Goal: Communication & Community: Participate in discussion

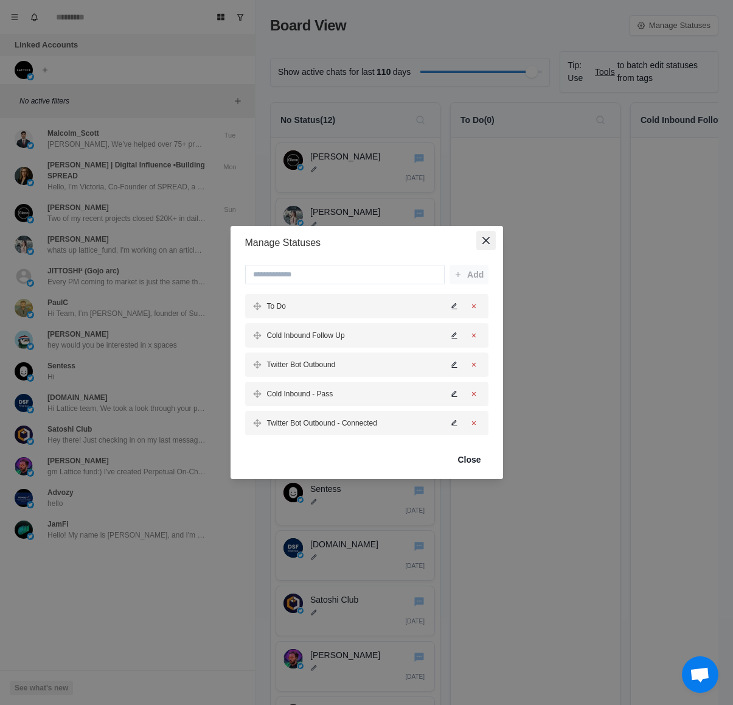
click at [493, 243] on button "Close" at bounding box center [485, 240] width 19 height 19
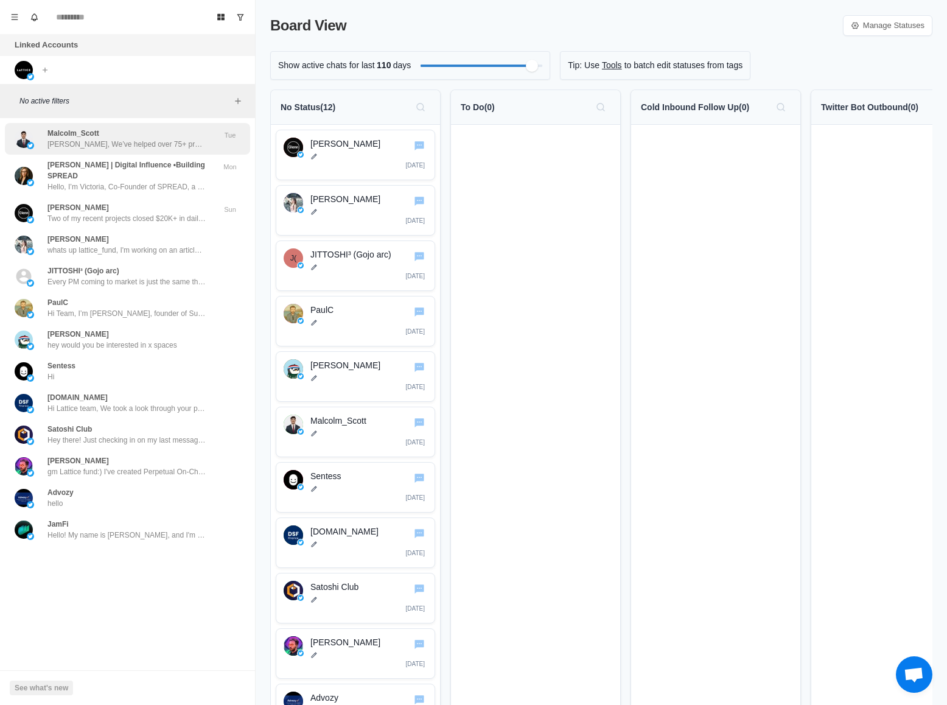
click at [86, 139] on p "[PERSON_NAME], We’ve helped over 75+ projects such as: - @Helio_pay who were ac…" at bounding box center [126, 144] width 158 height 11
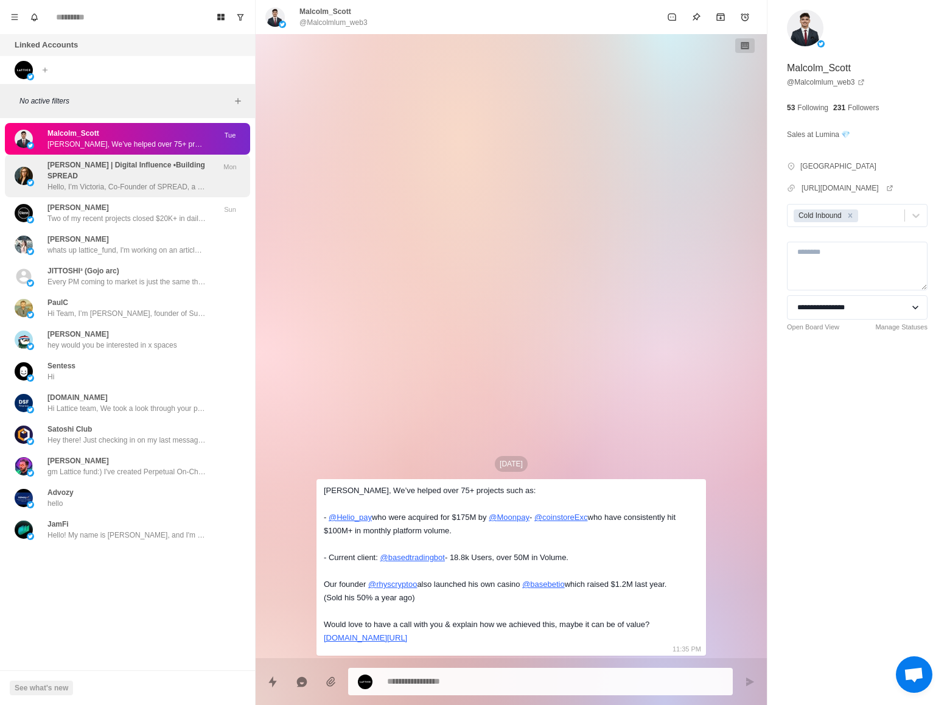
click at [91, 177] on p "[PERSON_NAME] | Digital Influence •Building SPREAD" at bounding box center [130, 170] width 167 height 22
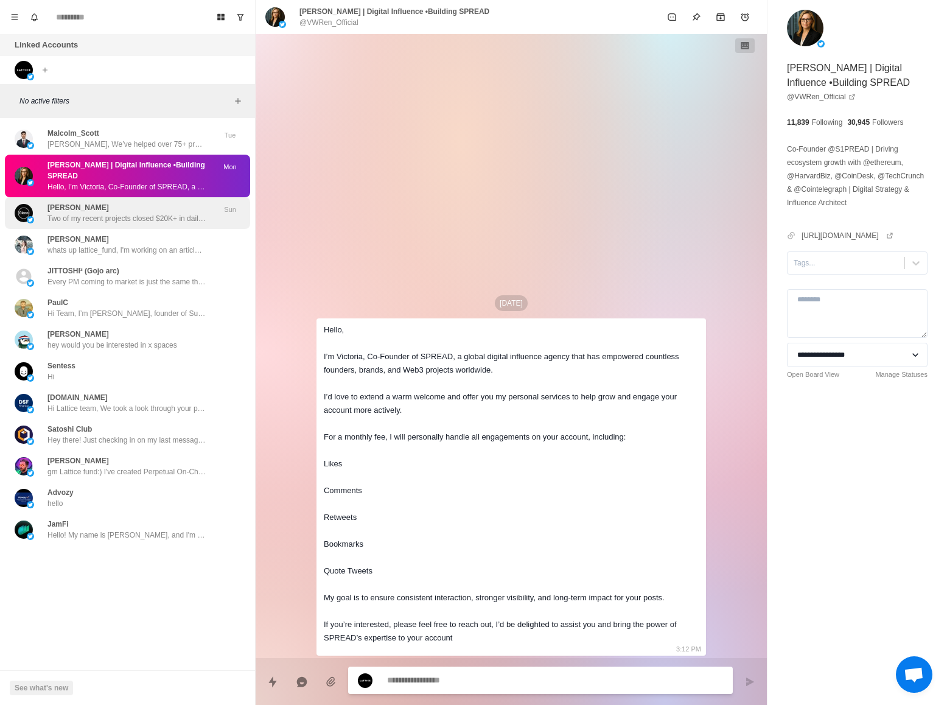
click at [91, 221] on p "Two of my recent projects closed $20K+ in daily tranches, all from long-term ba…" at bounding box center [126, 218] width 158 height 11
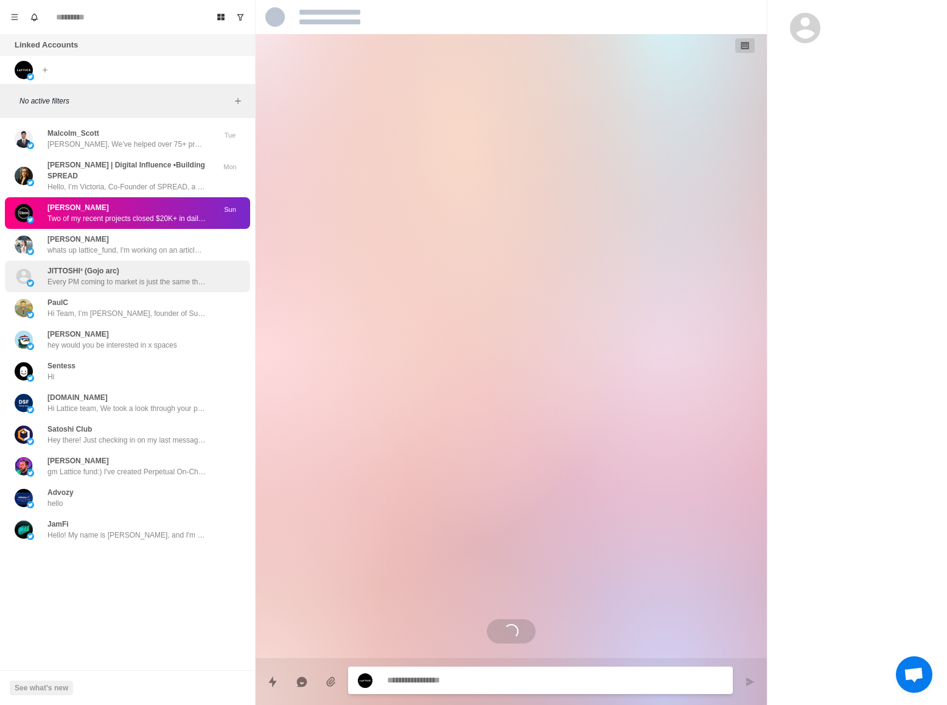
click at [94, 280] on p "Every PM coming to market is just the same thing over and over again. We’re doi…" at bounding box center [126, 281] width 158 height 11
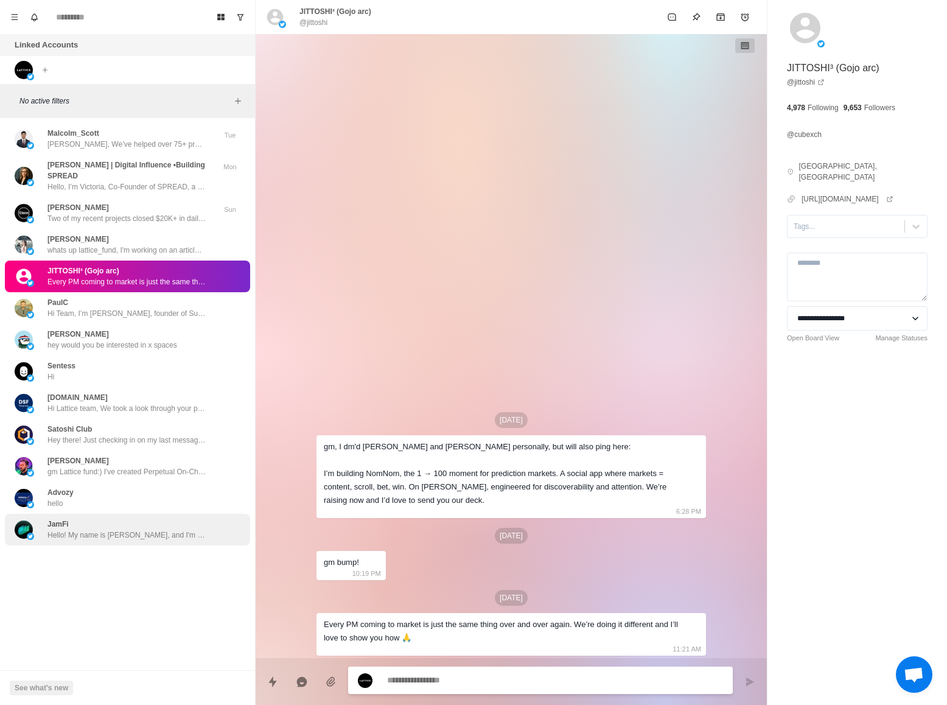
click at [105, 538] on p "Hello! My name is [PERSON_NAME], and I'm one of the project managers at [URL][D…" at bounding box center [126, 534] width 158 height 11
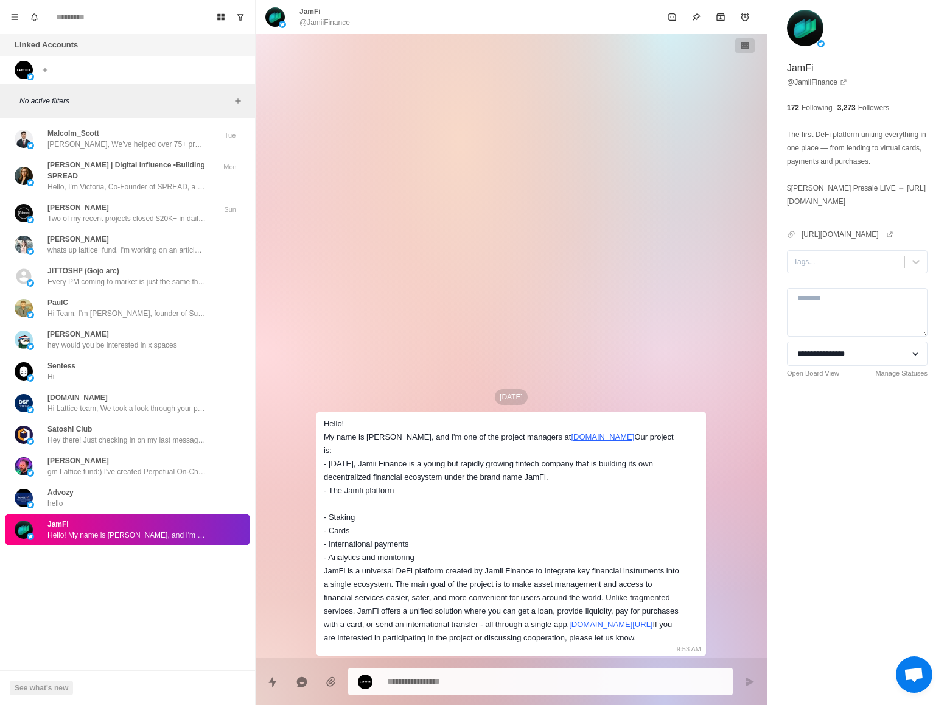
drag, startPoint x: 64, startPoint y: 689, endPoint x: 142, endPoint y: 618, distance: 106.0
click at [133, 632] on div "Board View Tools Archived Chats Mark many as read Keyboard shortcuts Team Setti…" at bounding box center [128, 352] width 256 height 705
click at [139, 493] on div "Advozy hello" at bounding box center [115, 498] width 200 height 22
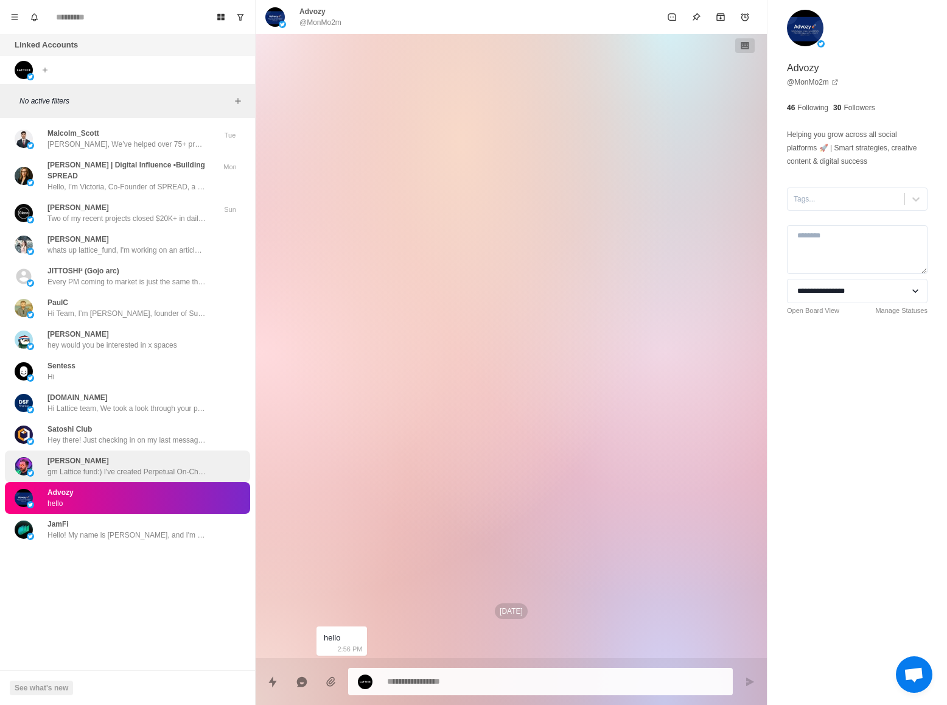
click at [138, 467] on p "gm Lattice fund:) I've created Perpetual On‑Chain Sentiment Markets at Hyperliq…" at bounding box center [126, 471] width 158 height 11
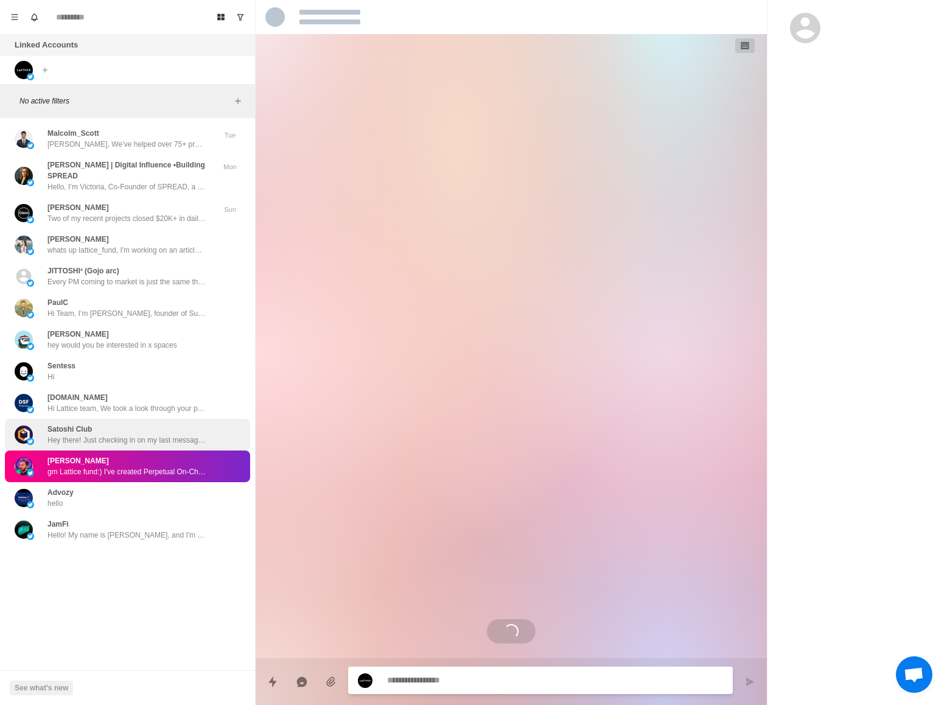
click at [142, 441] on p "Hey there! Just checking in on my last message. Still hoping to have you as gue…" at bounding box center [126, 439] width 158 height 11
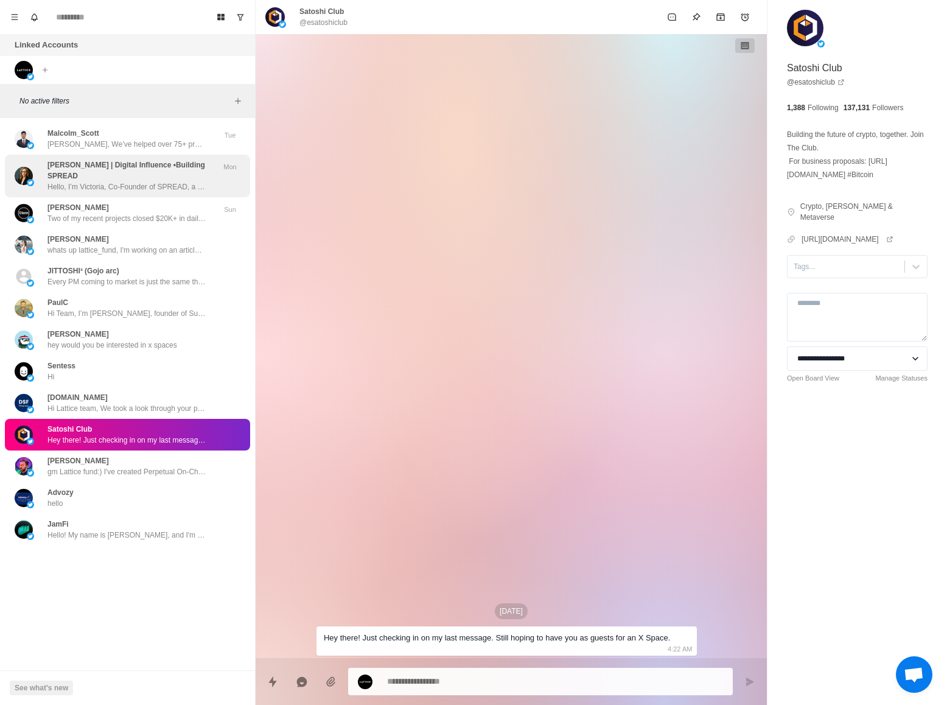
click at [138, 181] on p "Hello, I’m Victoria, Co-Founder of SPREAD, a global digital influence agency th…" at bounding box center [126, 186] width 158 height 11
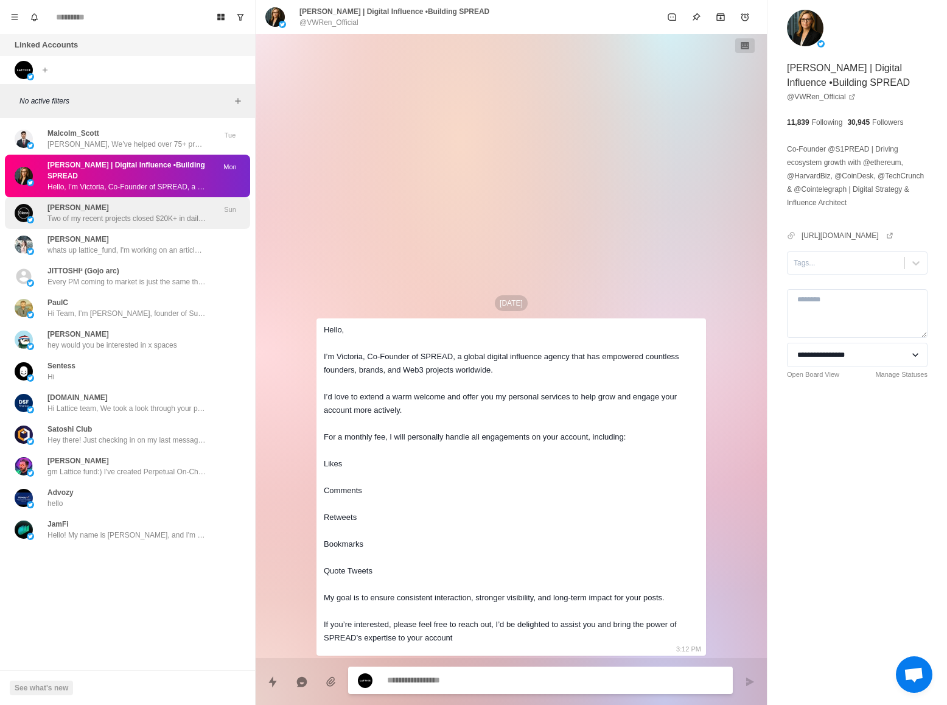
click at [109, 214] on p "Two of my recent projects closed $20K+ in daily tranches, all from long-term ba…" at bounding box center [126, 218] width 158 height 11
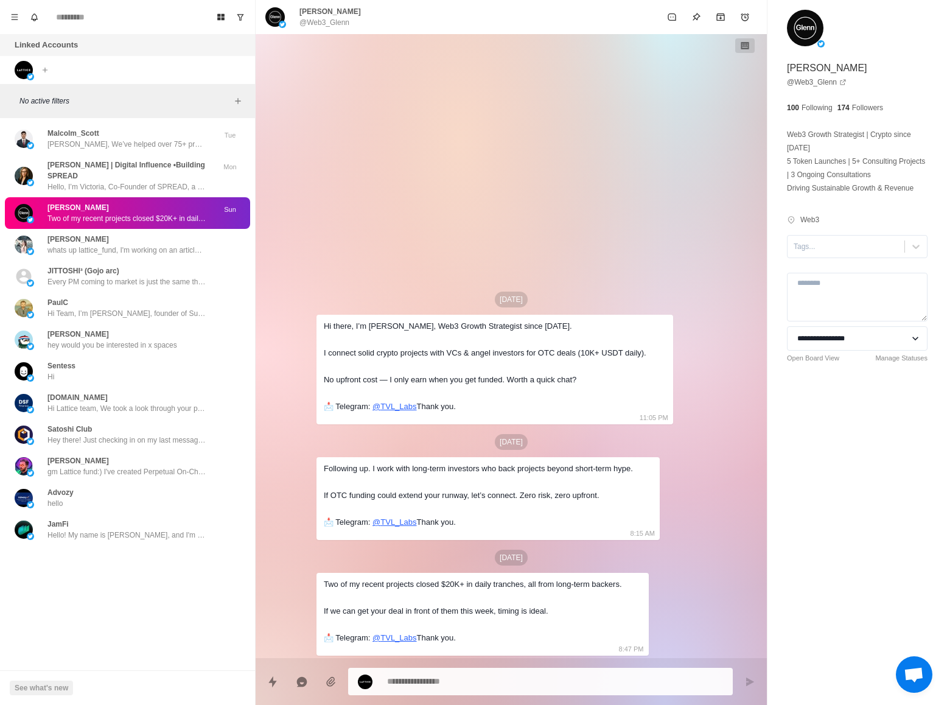
type textarea "*"
